Goal: Check status: Check status

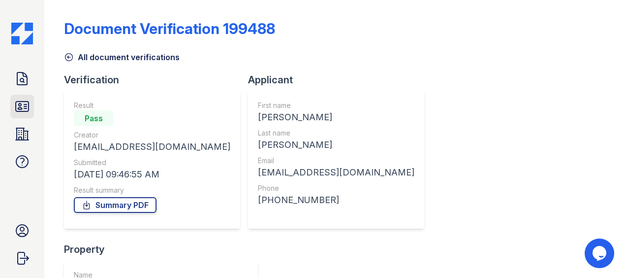
click at [21, 111] on icon at bounding box center [22, 106] width 13 height 10
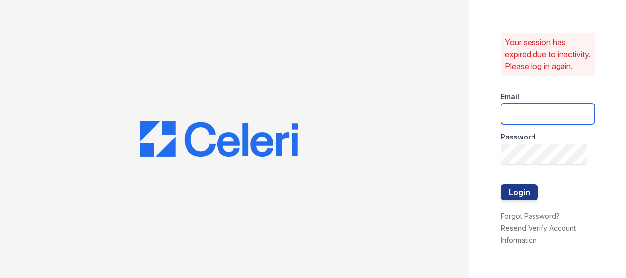
type input "ADavenport@trinity-pm.com"
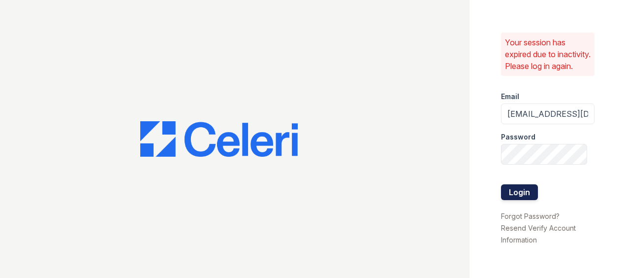
click at [514, 197] on button "Login" at bounding box center [519, 192] width 37 height 16
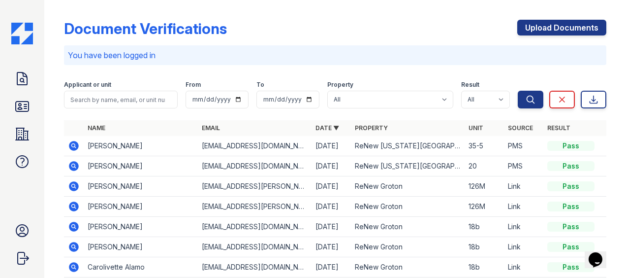
click at [74, 167] on icon at bounding box center [74, 166] width 12 height 12
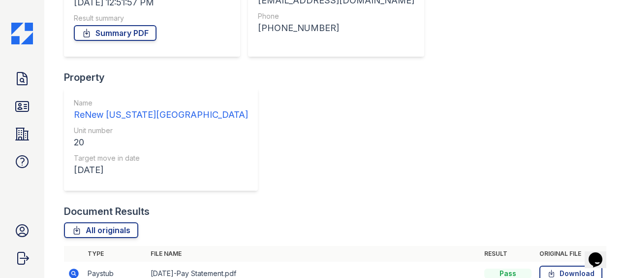
scroll to position [172, 0]
click at [26, 111] on icon at bounding box center [22, 106] width 13 height 10
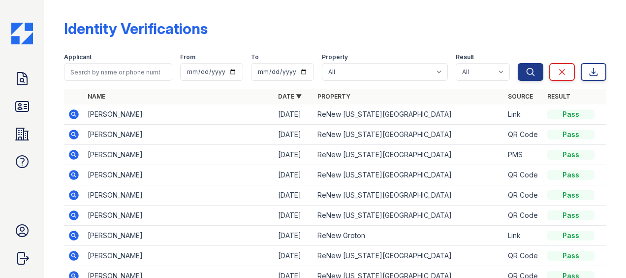
click at [71, 152] on icon at bounding box center [74, 155] width 10 height 10
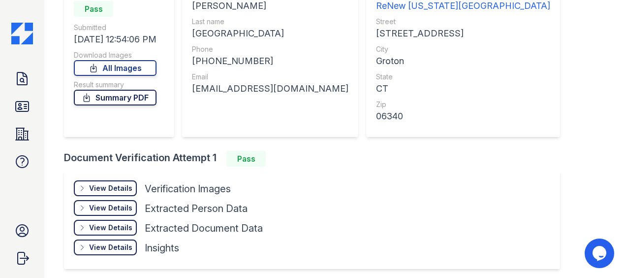
scroll to position [150, 0]
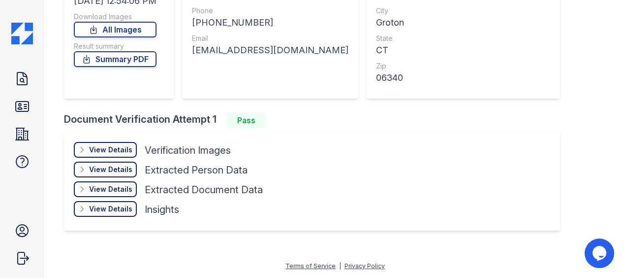
click at [117, 149] on div "View Details" at bounding box center [110, 150] width 43 height 10
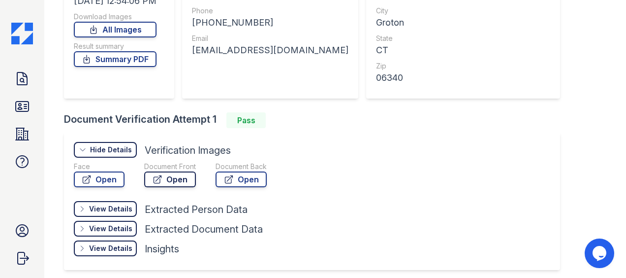
click at [172, 180] on link "Open" at bounding box center [170, 179] width 52 height 16
